Goal: Find contact information: Find contact information

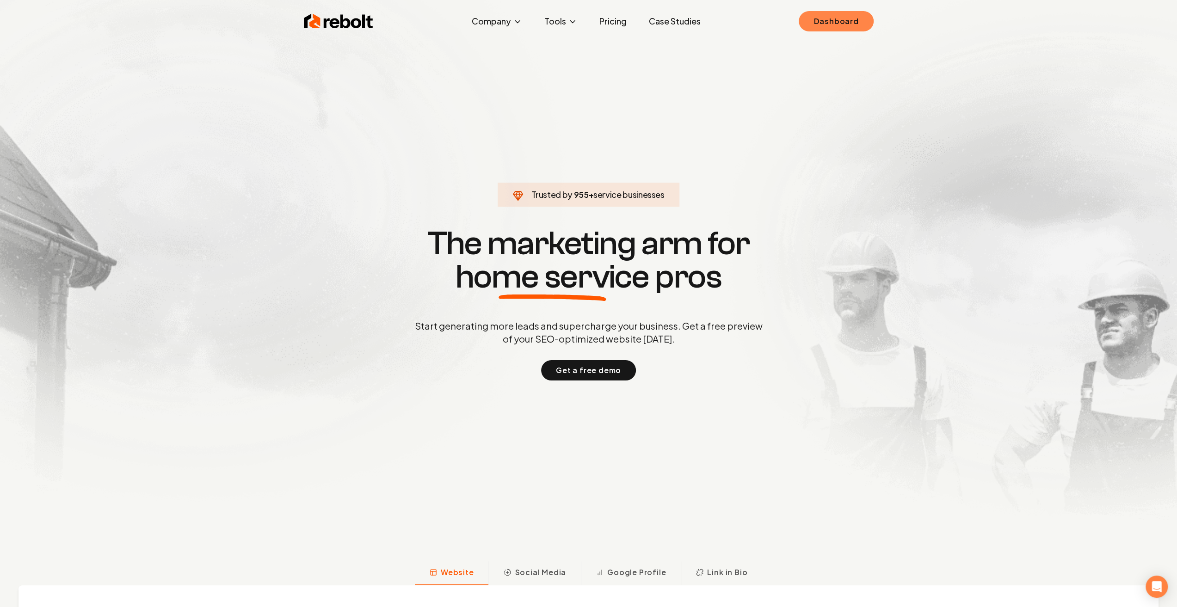
click at [847, 26] on link "Dashboard" at bounding box center [835, 21] width 74 height 20
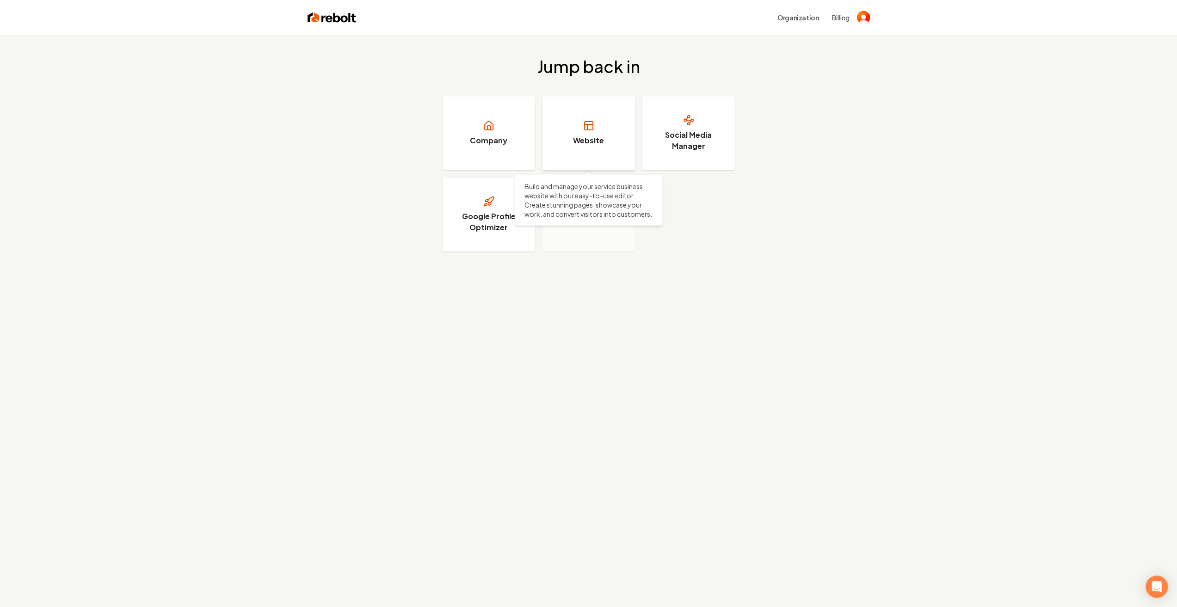
click at [579, 147] on link "Website" at bounding box center [588, 133] width 92 height 74
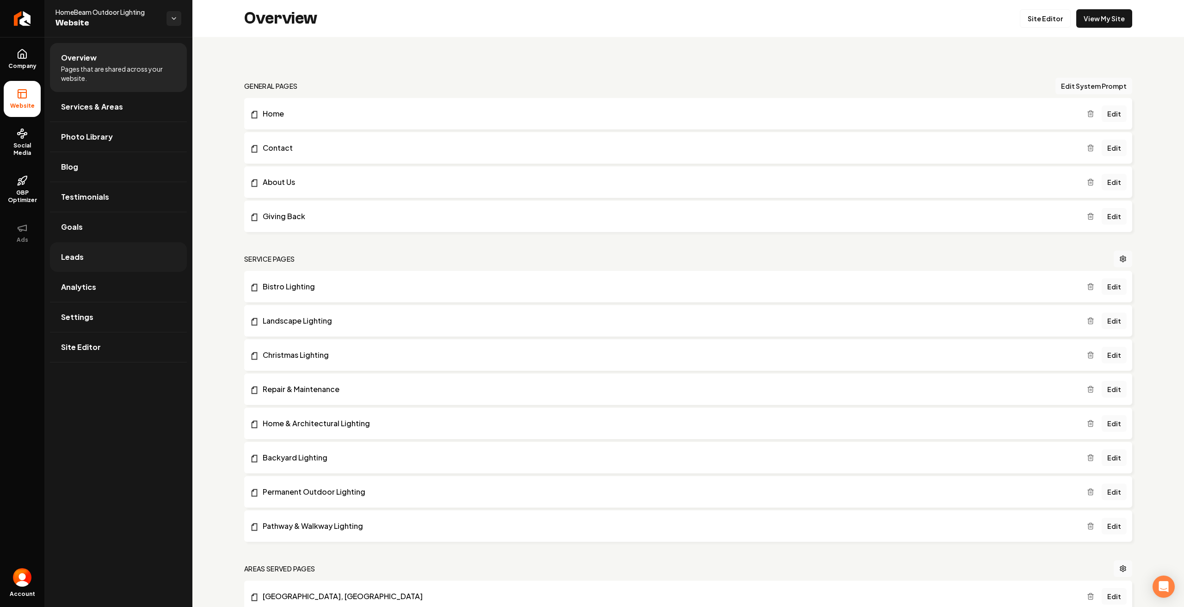
click at [107, 250] on link "Leads" at bounding box center [118, 257] width 137 height 30
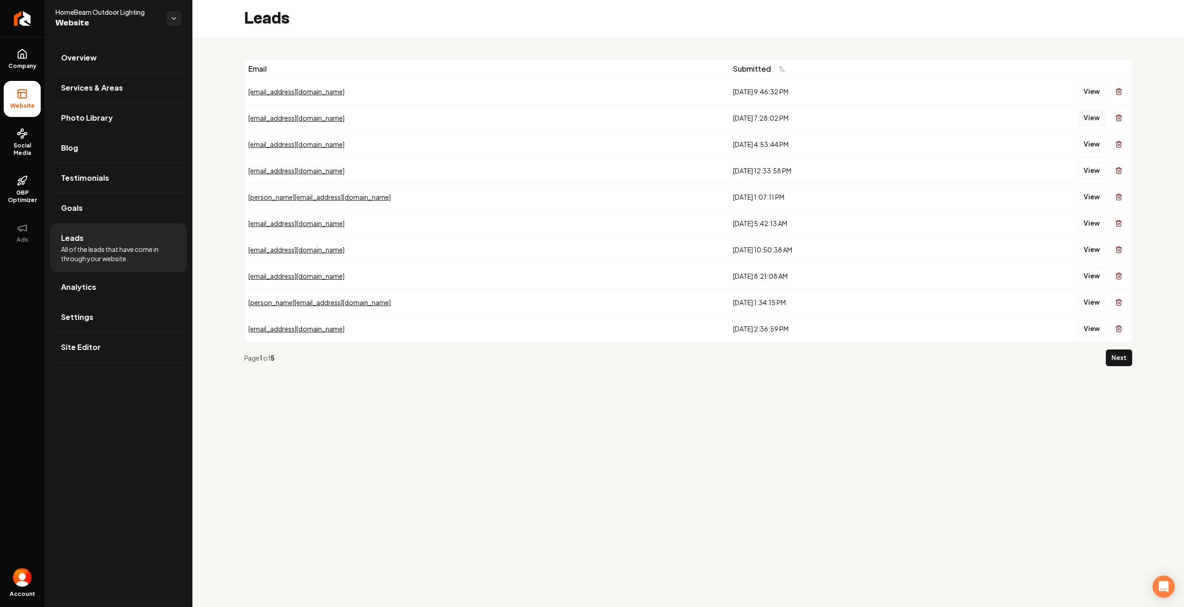
click at [1092, 117] on button "View" at bounding box center [1091, 118] width 28 height 17
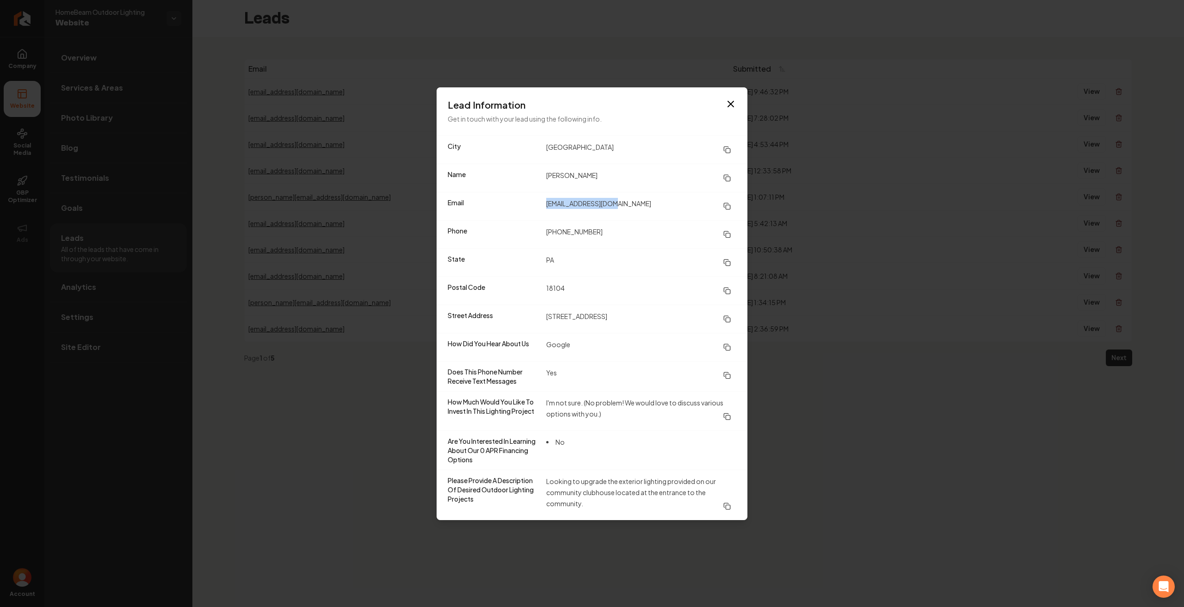
drag, startPoint x: 546, startPoint y: 203, endPoint x: 627, endPoint y: 200, distance: 81.4
click at [627, 200] on dd "[EMAIL_ADDRESS][DOMAIN_NAME]" at bounding box center [641, 206] width 190 height 17
copy dd "[EMAIL_ADDRESS][DOMAIN_NAME]"
